Goal: Information Seeking & Learning: Learn about a topic

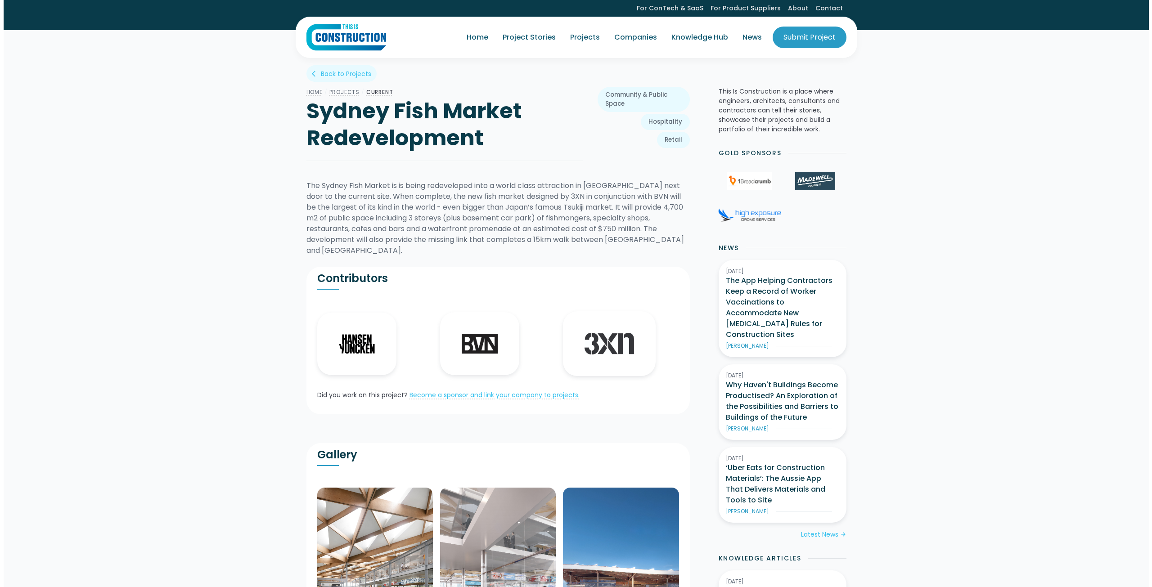
scroll to position [225, 0]
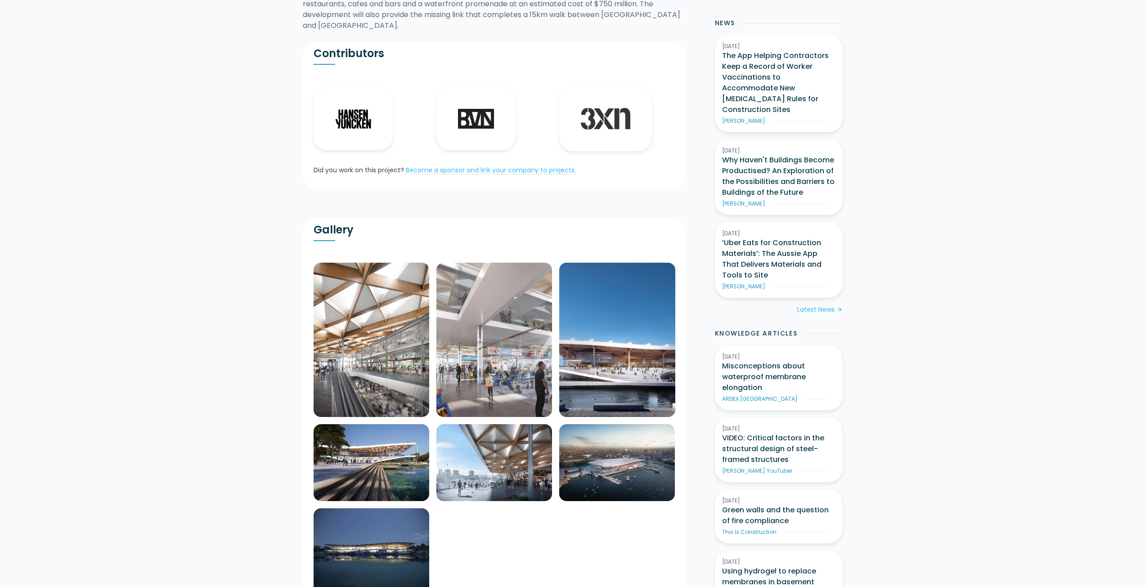
click at [405, 316] on img at bounding box center [372, 340] width 116 height 154
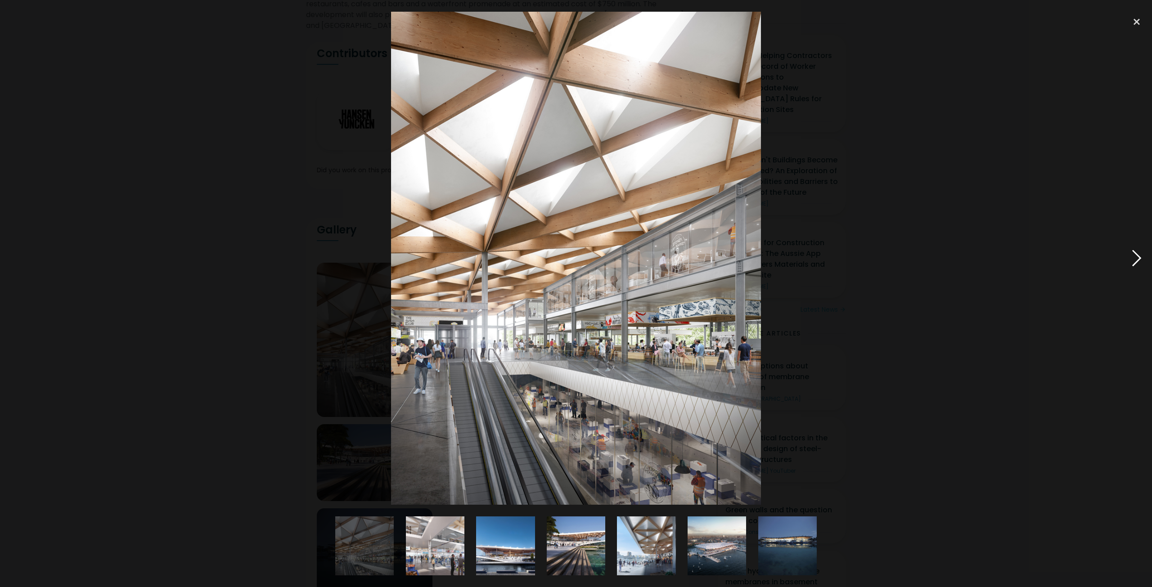
click at [1137, 258] on div at bounding box center [1137, 258] width 31 height 493
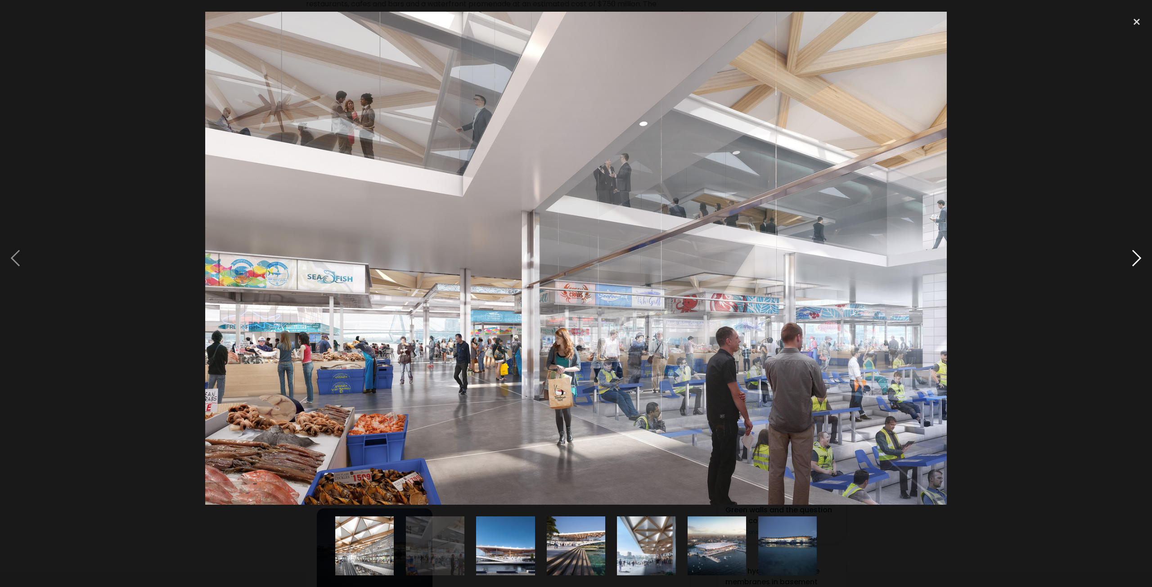
click at [1137, 258] on div at bounding box center [1137, 258] width 31 height 493
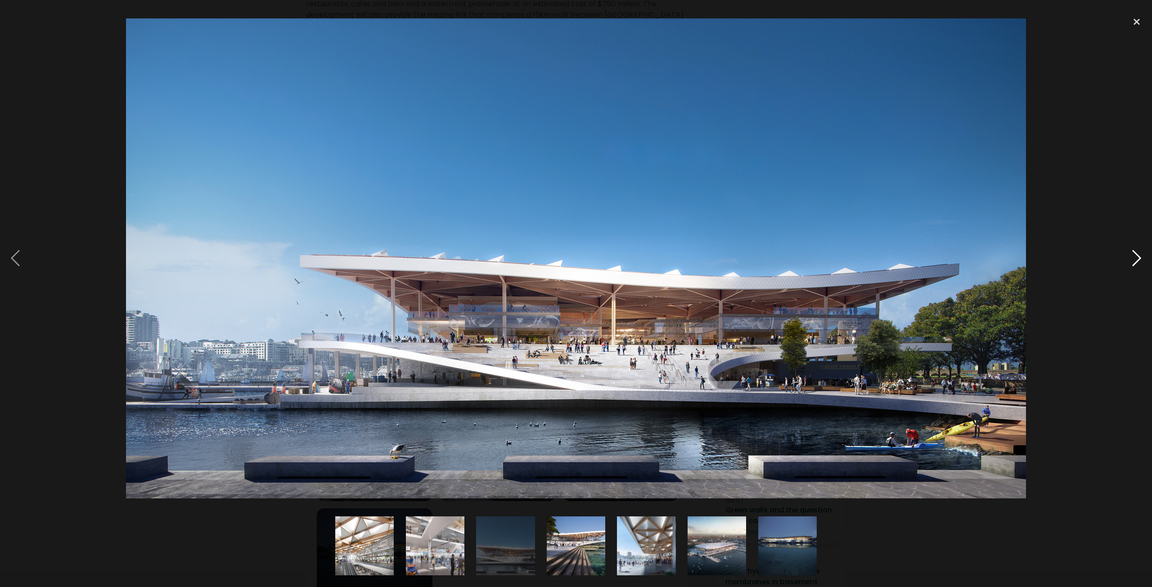
click at [1137, 258] on div at bounding box center [1137, 258] width 31 height 493
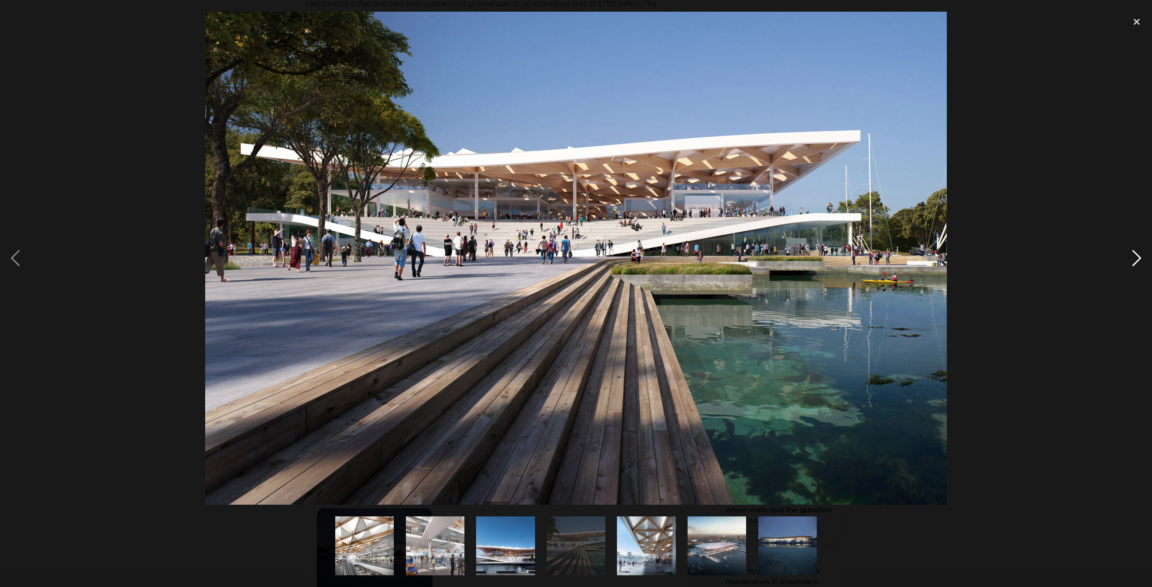
click at [1137, 258] on div at bounding box center [1137, 258] width 31 height 493
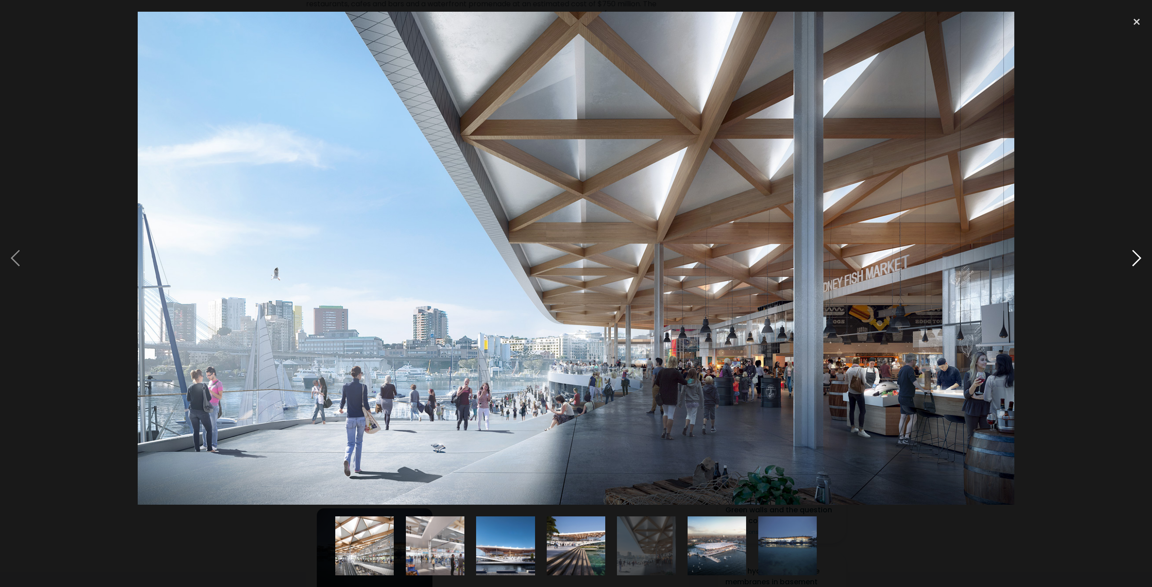
click at [1137, 258] on div at bounding box center [1137, 258] width 31 height 493
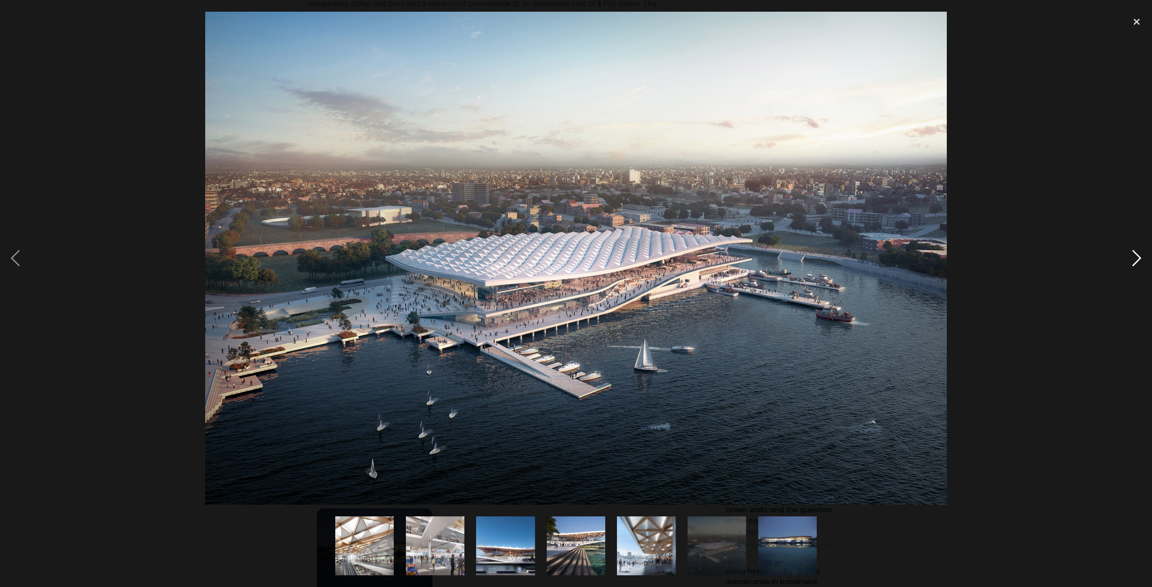
click at [1137, 258] on div at bounding box center [1137, 258] width 31 height 493
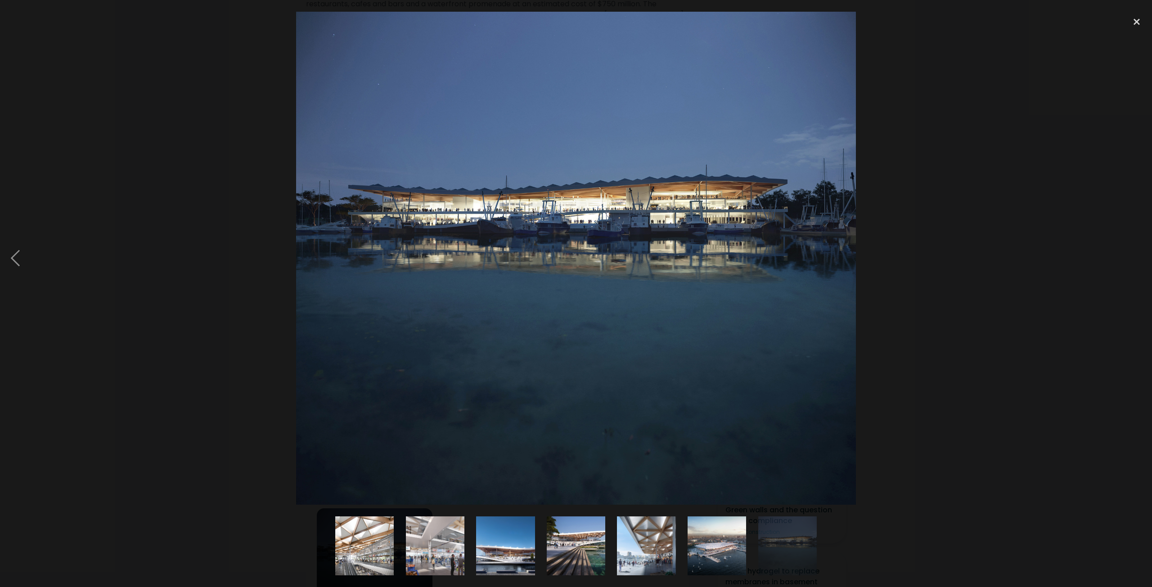
click at [1137, 258] on div at bounding box center [1137, 258] width 31 height 493
click at [375, 242] on img at bounding box center [576, 258] width 560 height 493
click at [22, 262] on div at bounding box center [15, 258] width 31 height 493
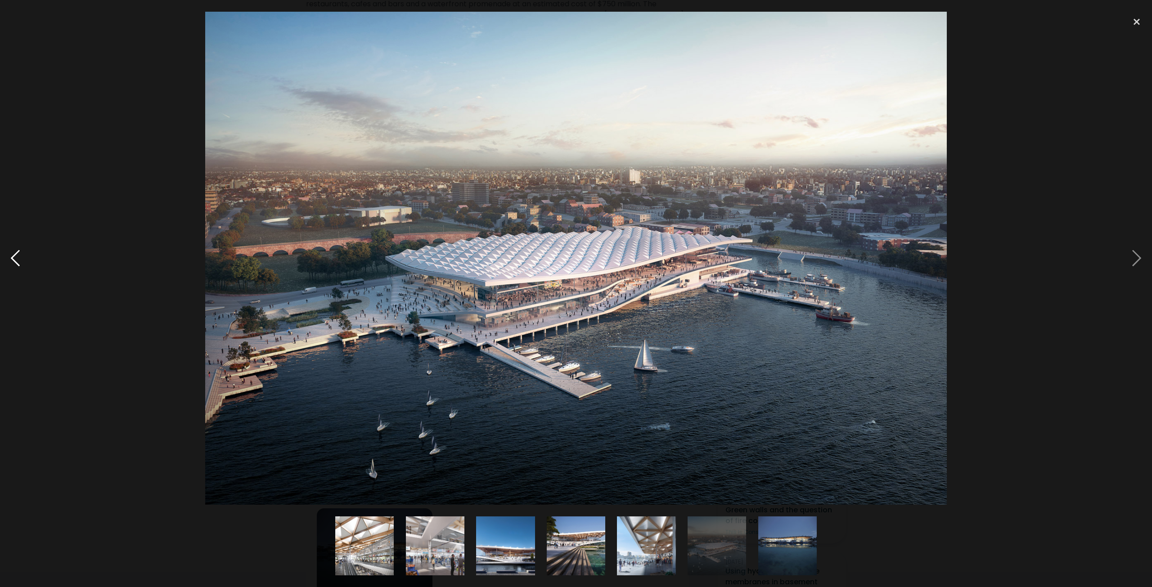
click at [22, 262] on div at bounding box center [15, 258] width 31 height 493
